Goal: Transaction & Acquisition: Purchase product/service

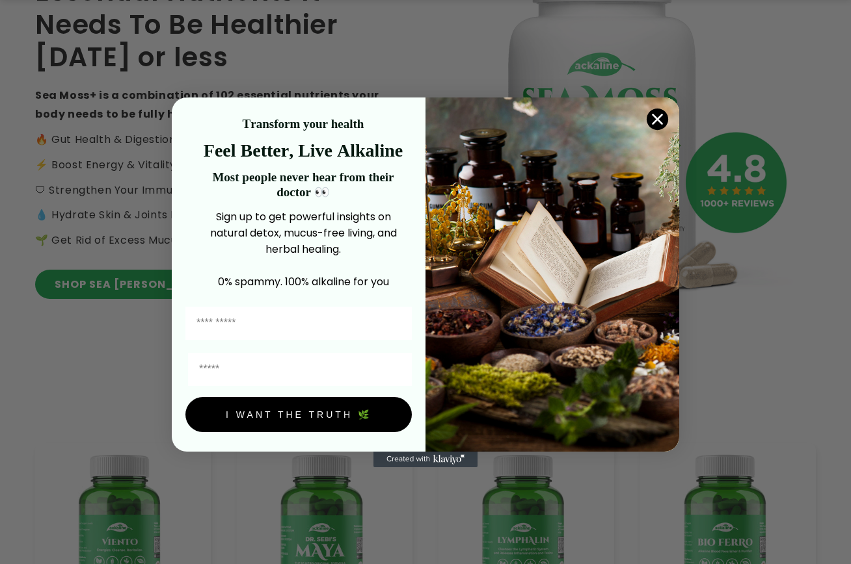
scroll to position [258, 0]
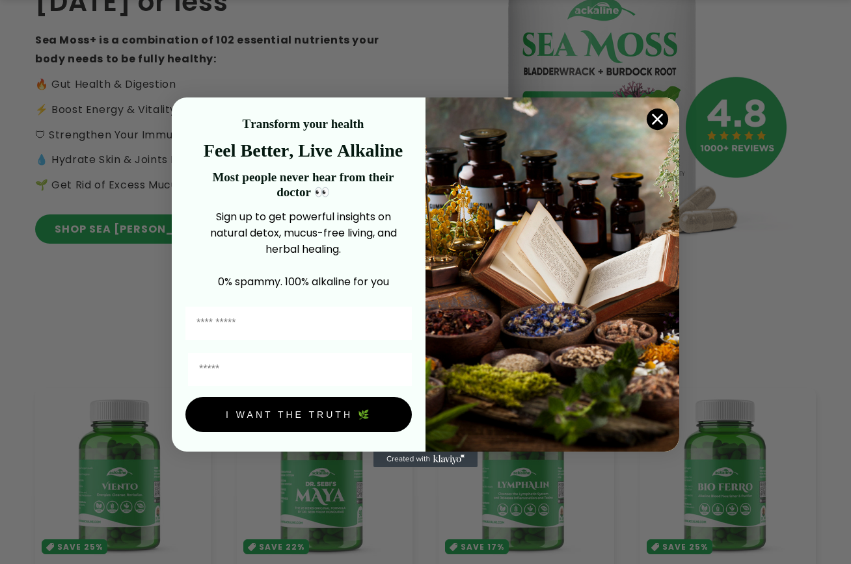
click at [254, 122] on circle "Close dialog" at bounding box center [656, 118] width 21 height 21
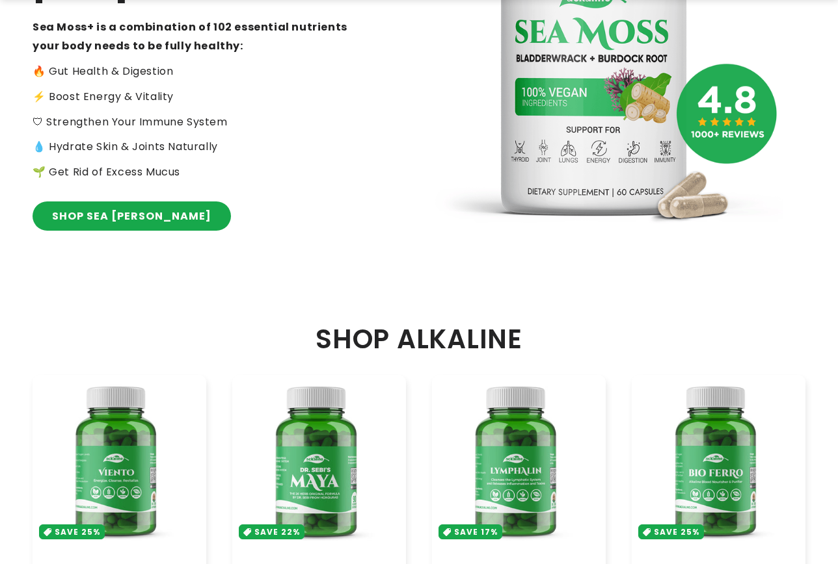
scroll to position [607, 0]
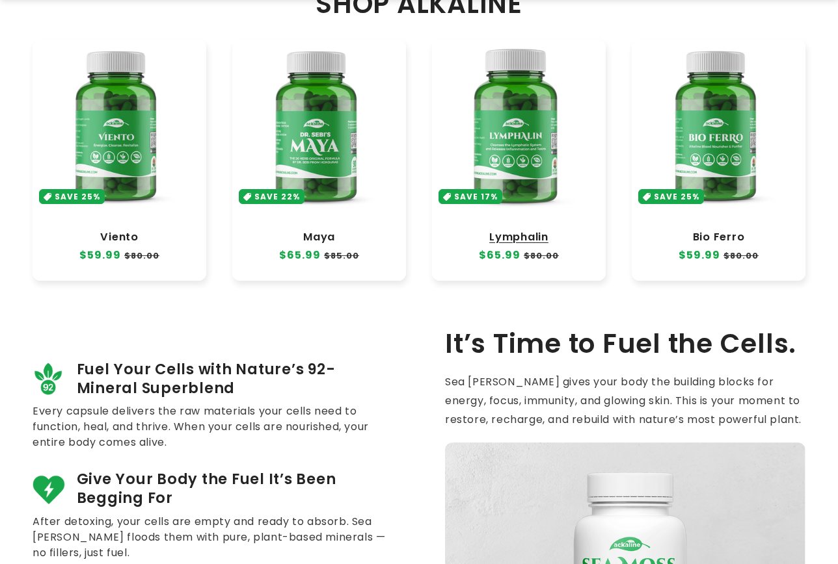
click at [254, 231] on link "Lymphalin" at bounding box center [519, 237] width 148 height 13
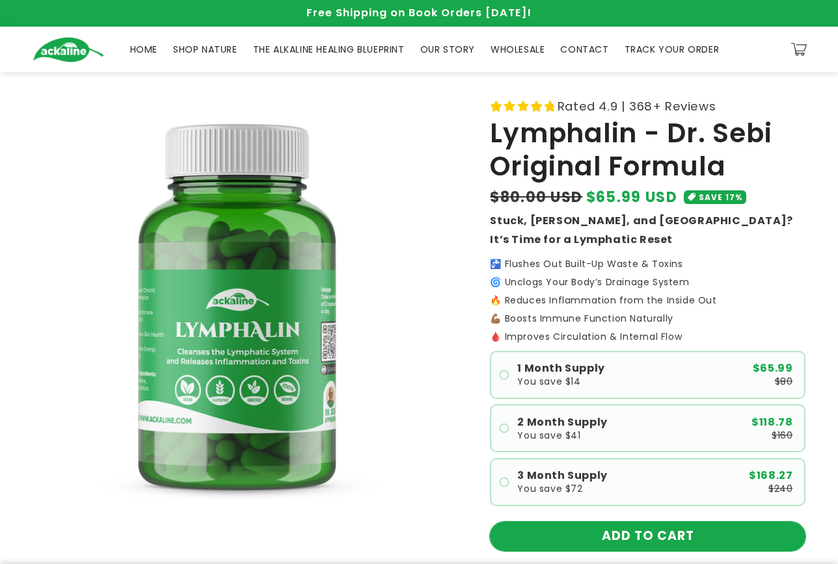
click at [623, 524] on button "ADD TO CART" at bounding box center [647, 536] width 315 height 29
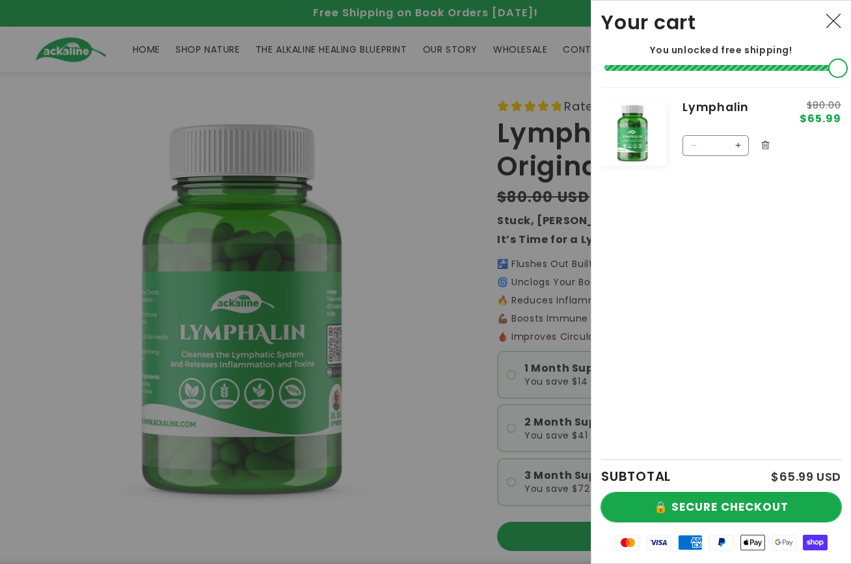
click at [661, 501] on button "🔒 SECURE CHECKOUT" at bounding box center [721, 507] width 240 height 29
